Goal: Information Seeking & Learning: Understand process/instructions

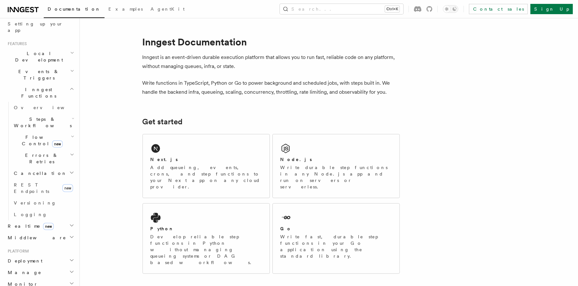
scroll to position [129, 0]
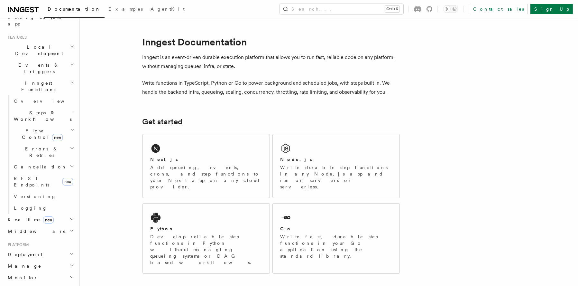
click at [69, 251] on icon "button" at bounding box center [71, 253] width 5 height 5
click at [53, 260] on link "Overview" at bounding box center [43, 266] width 64 height 12
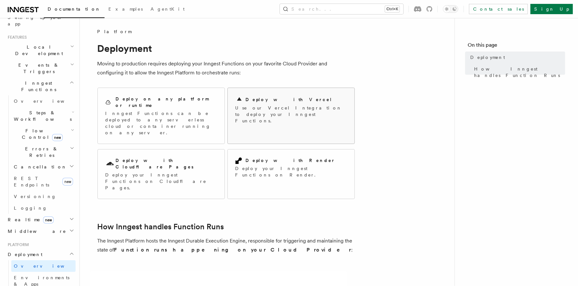
click at [285, 102] on div "Deploy with Vercel" at bounding box center [291, 100] width 111 height 8
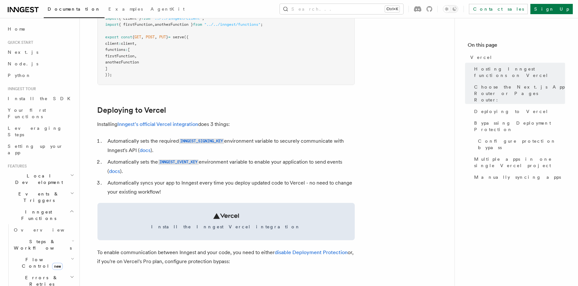
scroll to position [225, 0]
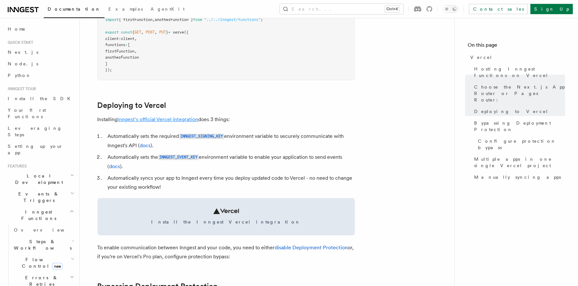
click at [163, 117] on link "Inngest's official Vercel integration" at bounding box center [158, 119] width 81 height 6
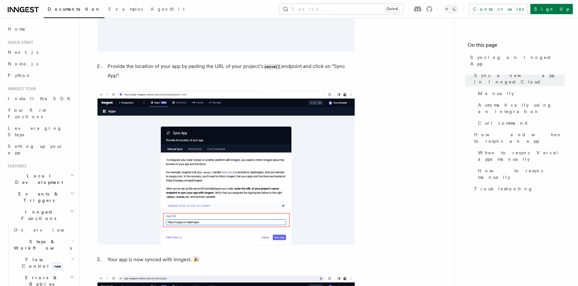
scroll to position [484, 0]
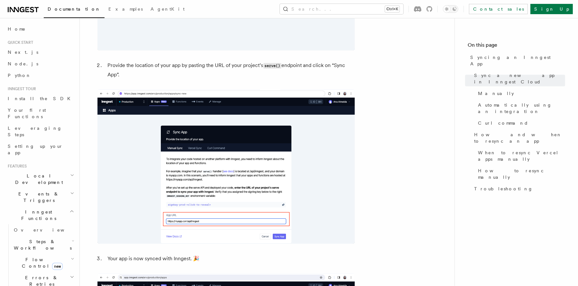
click at [335, 148] on img at bounding box center [226, 166] width 257 height 154
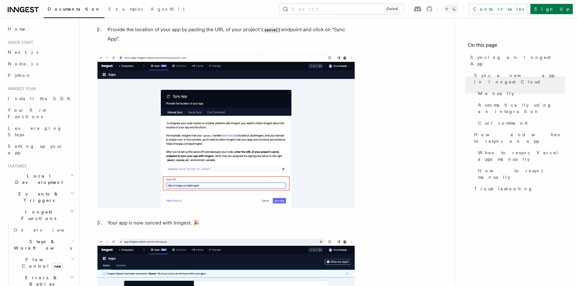
scroll to position [188, 0]
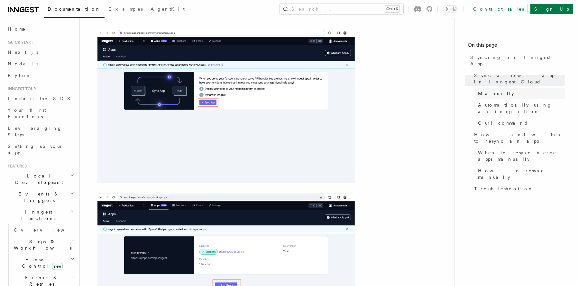
click at [515, 88] on link "Manually" at bounding box center [521, 94] width 90 height 12
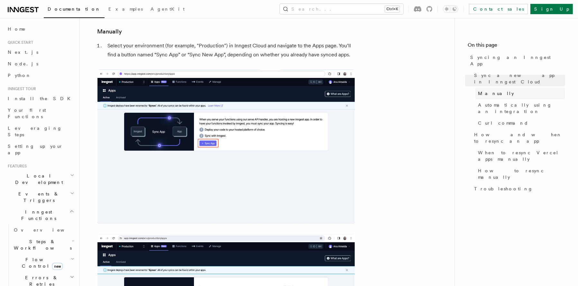
scroll to position [143, 0]
